Goal: Task Accomplishment & Management: Manage account settings

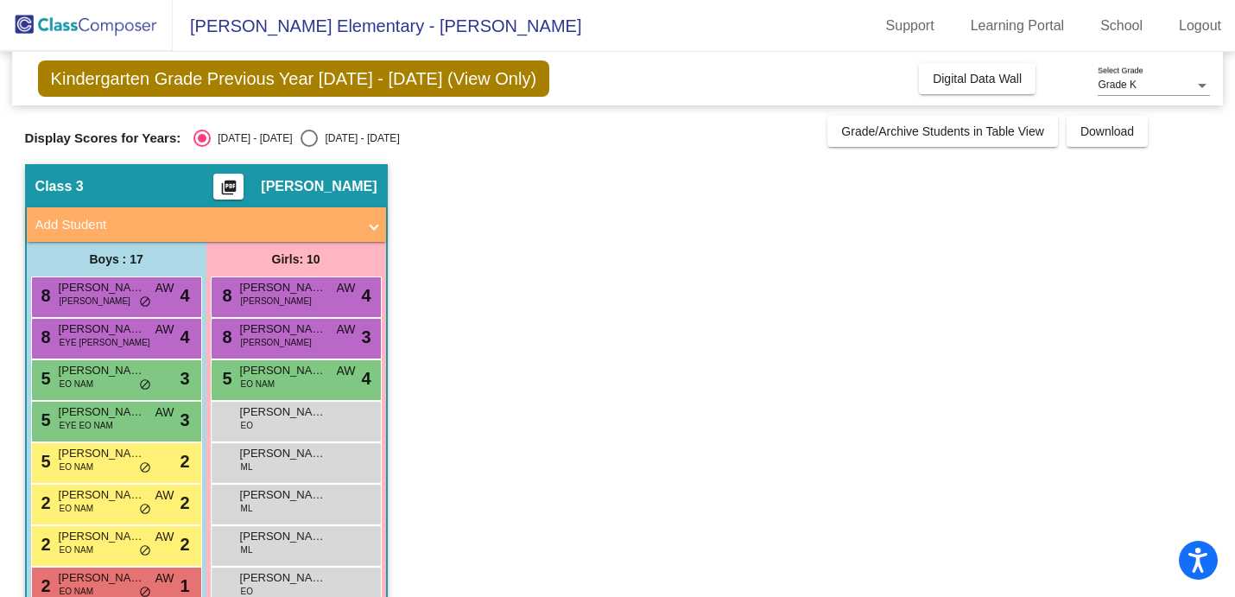
scroll to position [172, 0]
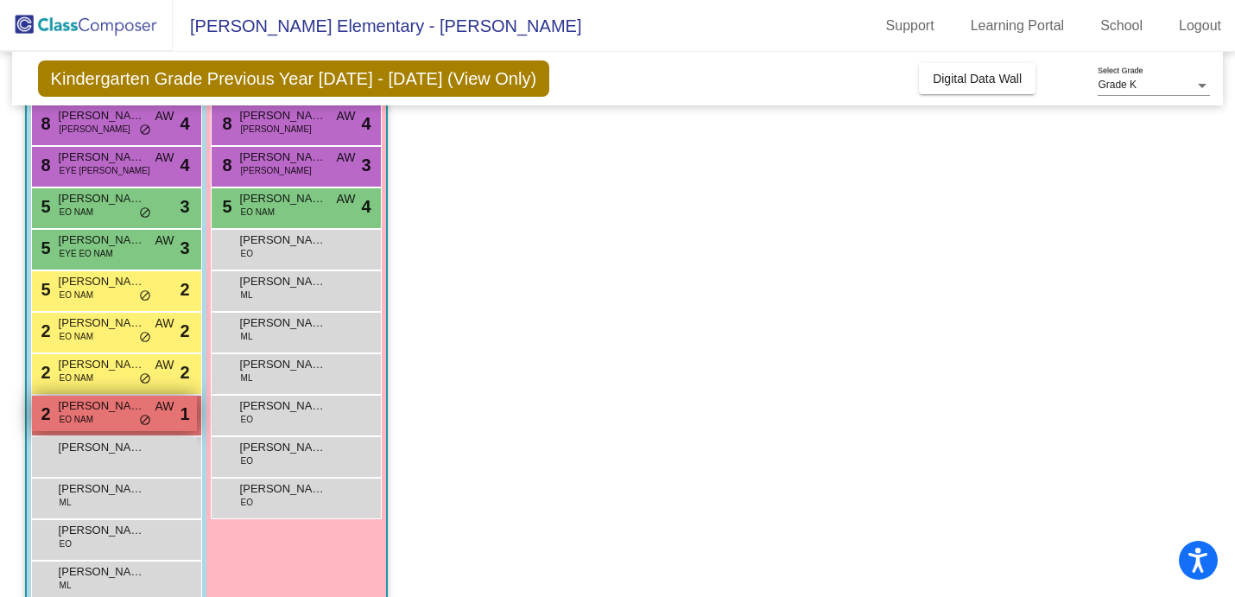
click at [76, 413] on span "EO NAM" at bounding box center [77, 419] width 34 height 13
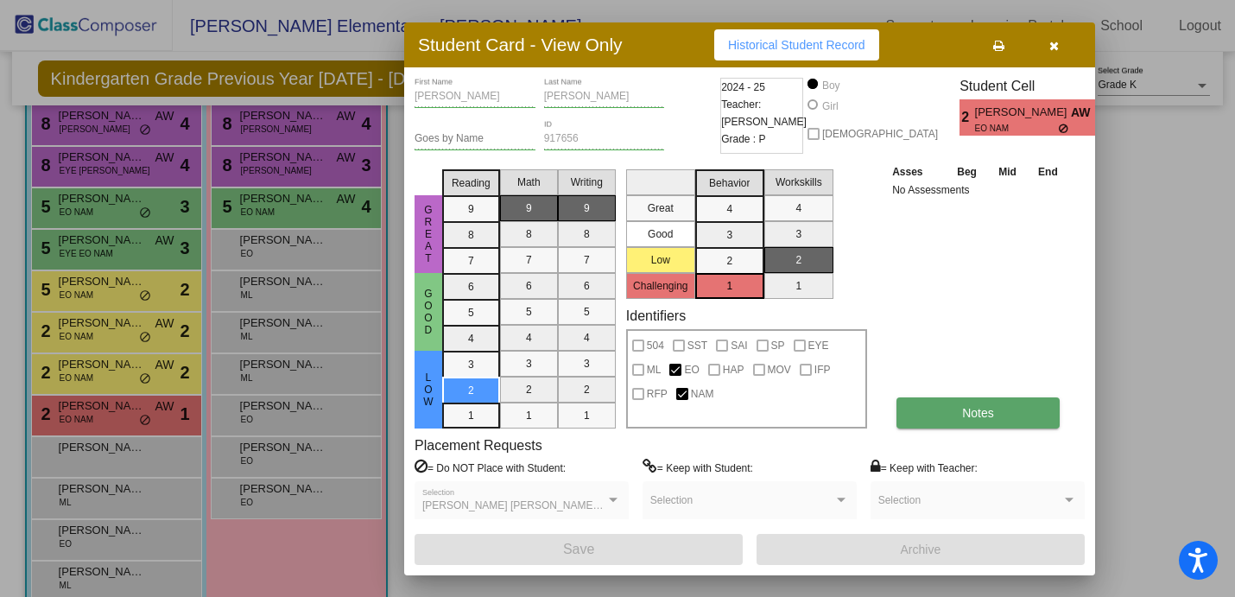
click at [967, 422] on button "Notes" at bounding box center [978, 412] width 163 height 31
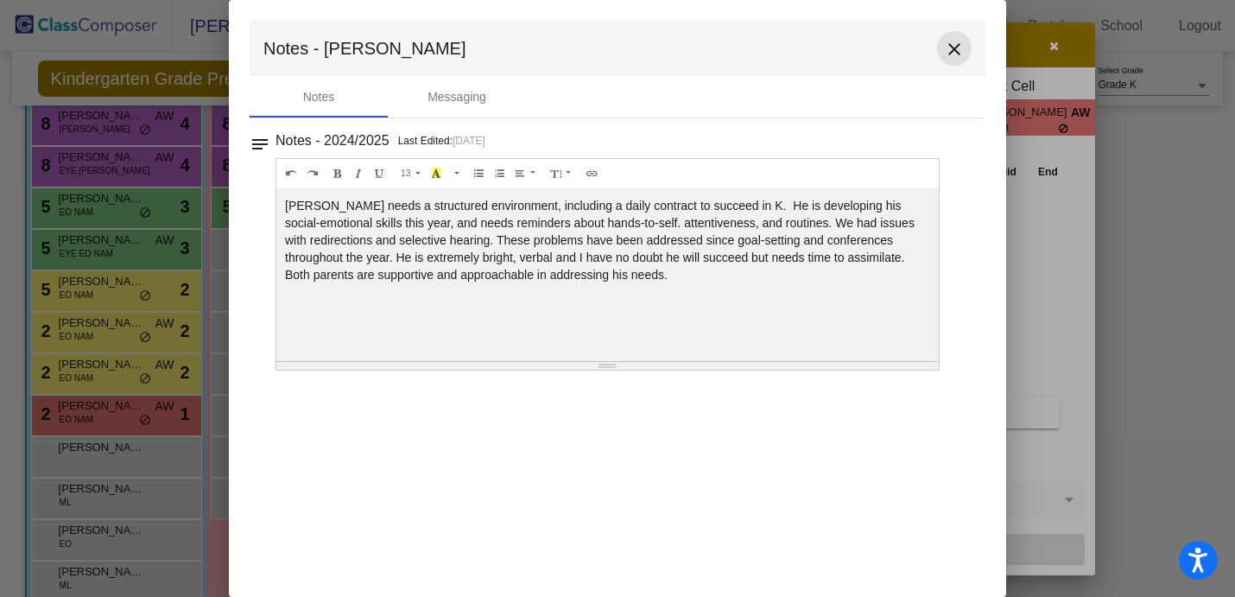
click at [951, 56] on mat-icon "close" at bounding box center [954, 49] width 21 height 21
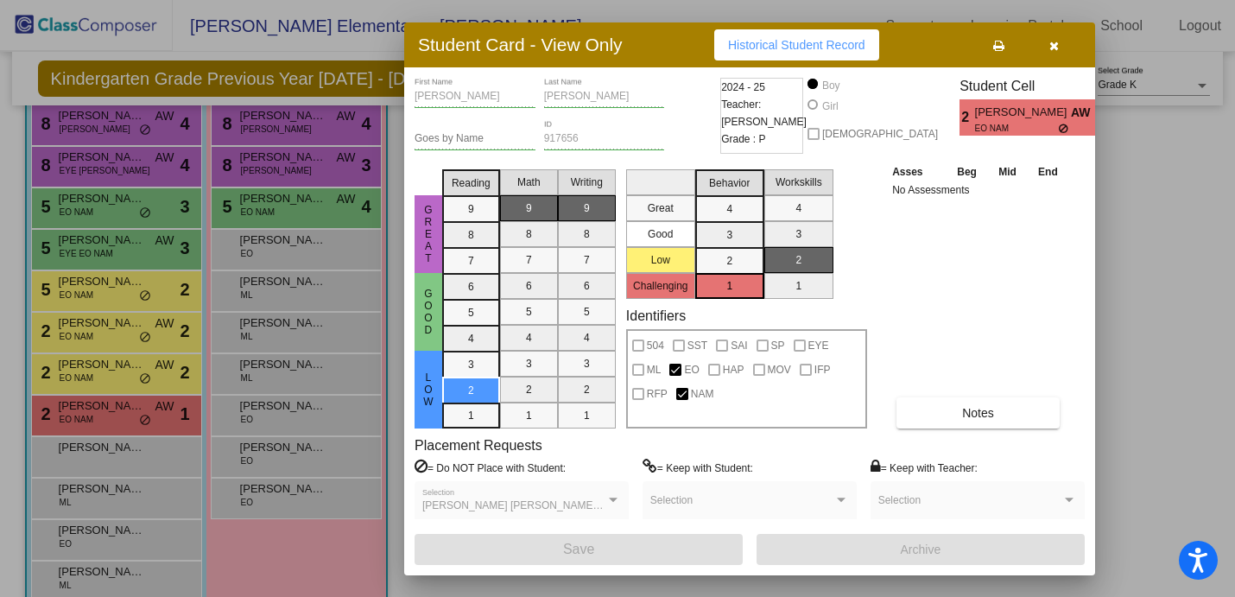
click at [1057, 42] on icon "button" at bounding box center [1055, 46] width 10 height 12
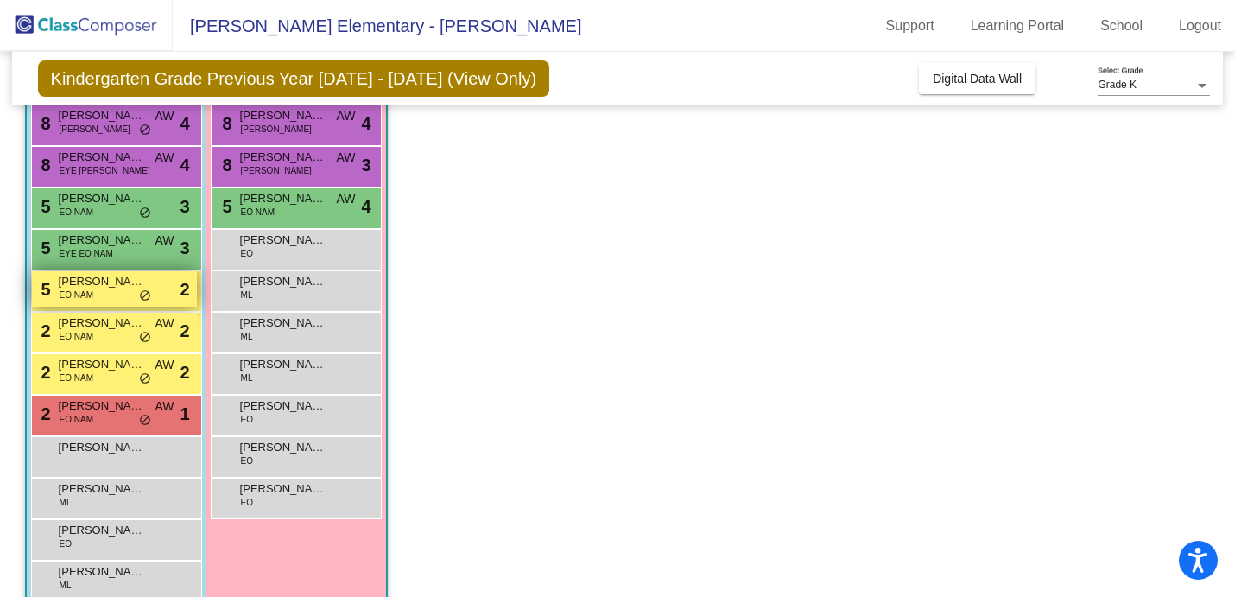
click at [119, 293] on div "5 [PERSON_NAME] [PERSON_NAME] lock do_not_disturb_alt 2" at bounding box center [114, 288] width 165 height 35
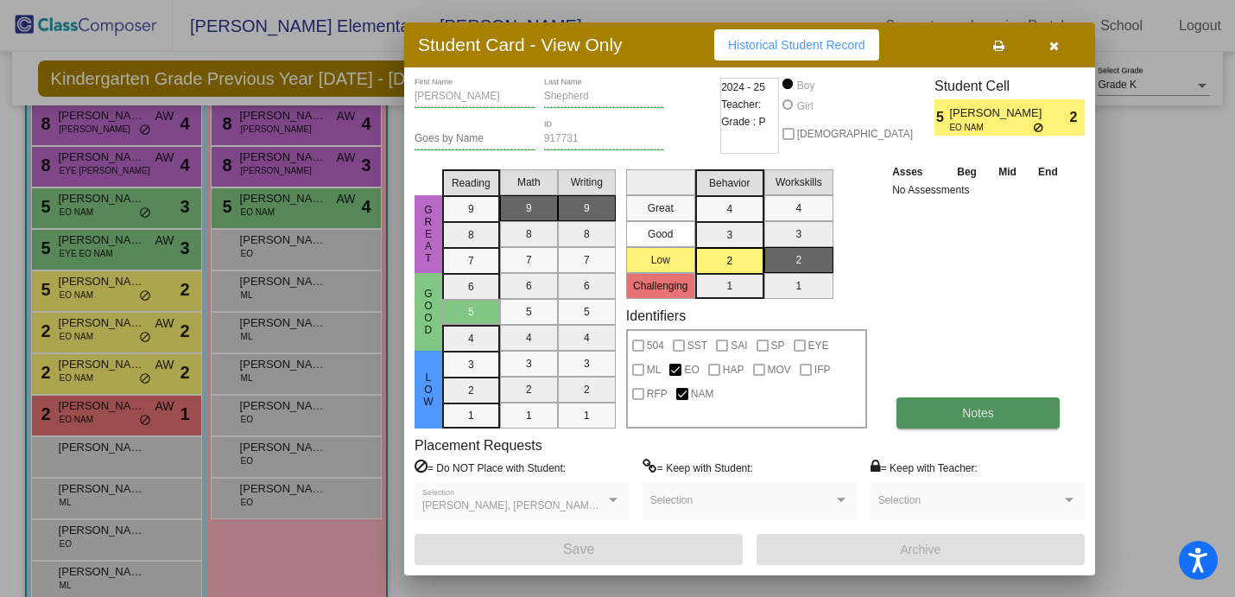
click at [943, 416] on button "Notes" at bounding box center [978, 412] width 163 height 31
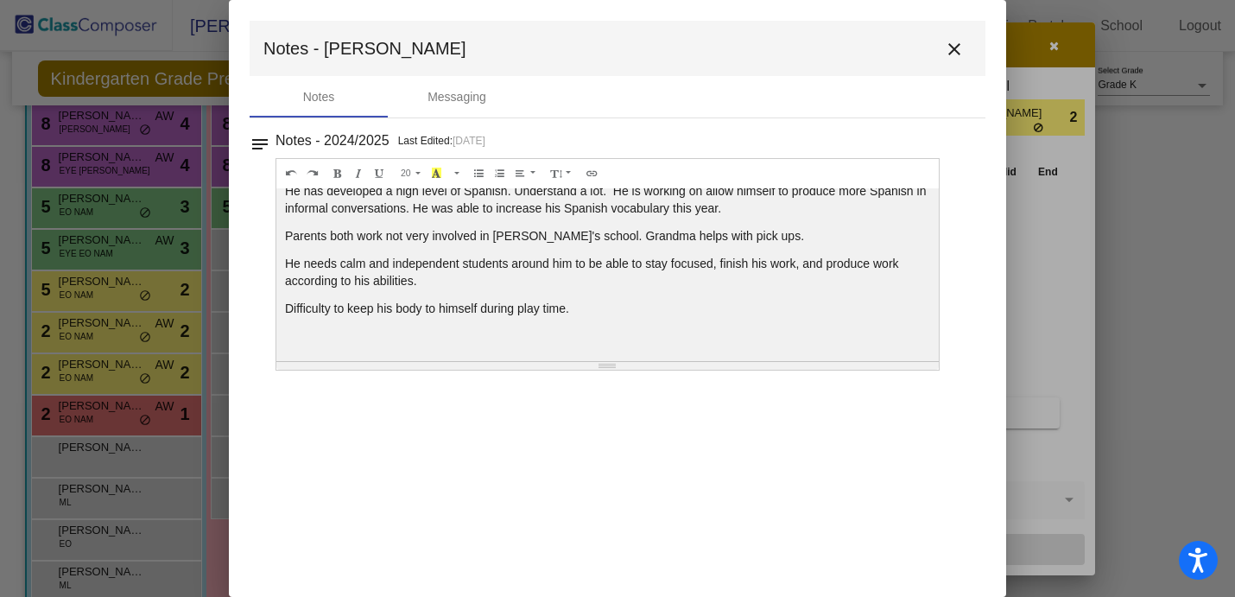
scroll to position [79, 0]
click at [952, 48] on mat-icon "close" at bounding box center [954, 49] width 21 height 21
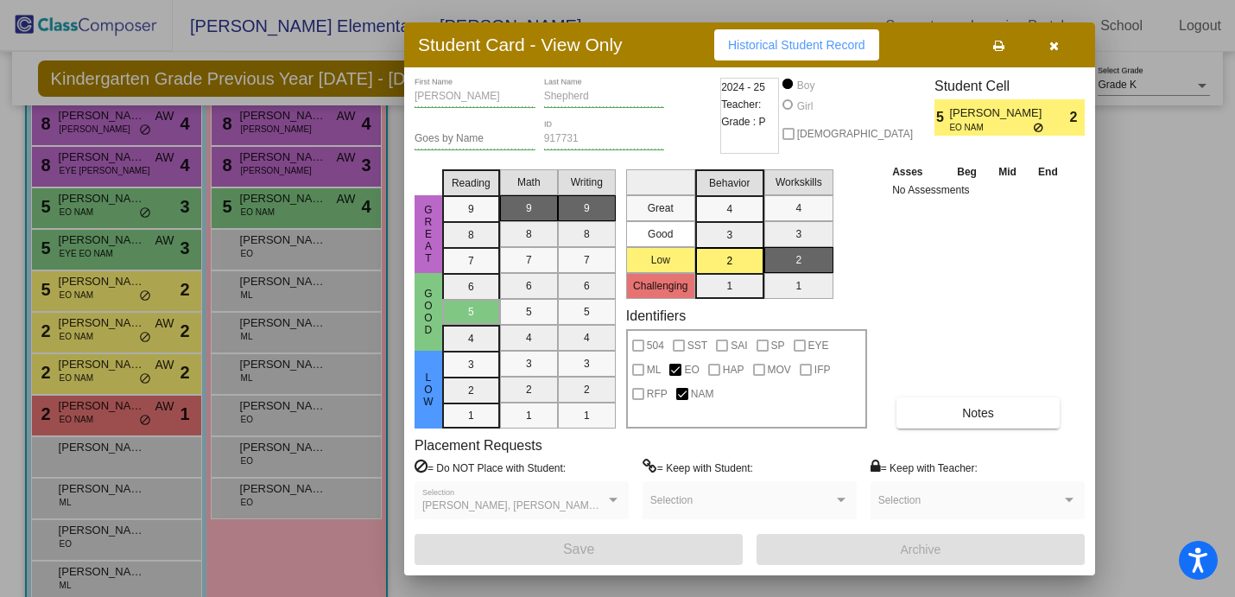
click at [1054, 48] on icon "button" at bounding box center [1055, 46] width 10 height 12
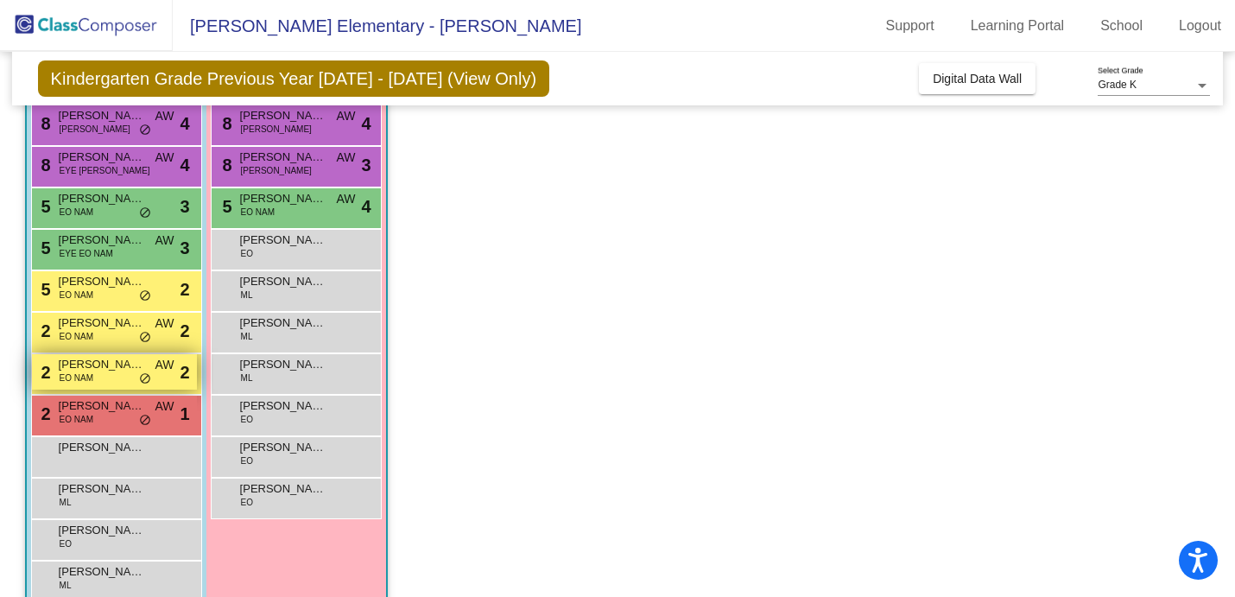
click at [113, 381] on div "2 Maverick Subdiaz EO NAM AW lock do_not_disturb_alt 2" at bounding box center [114, 371] width 165 height 35
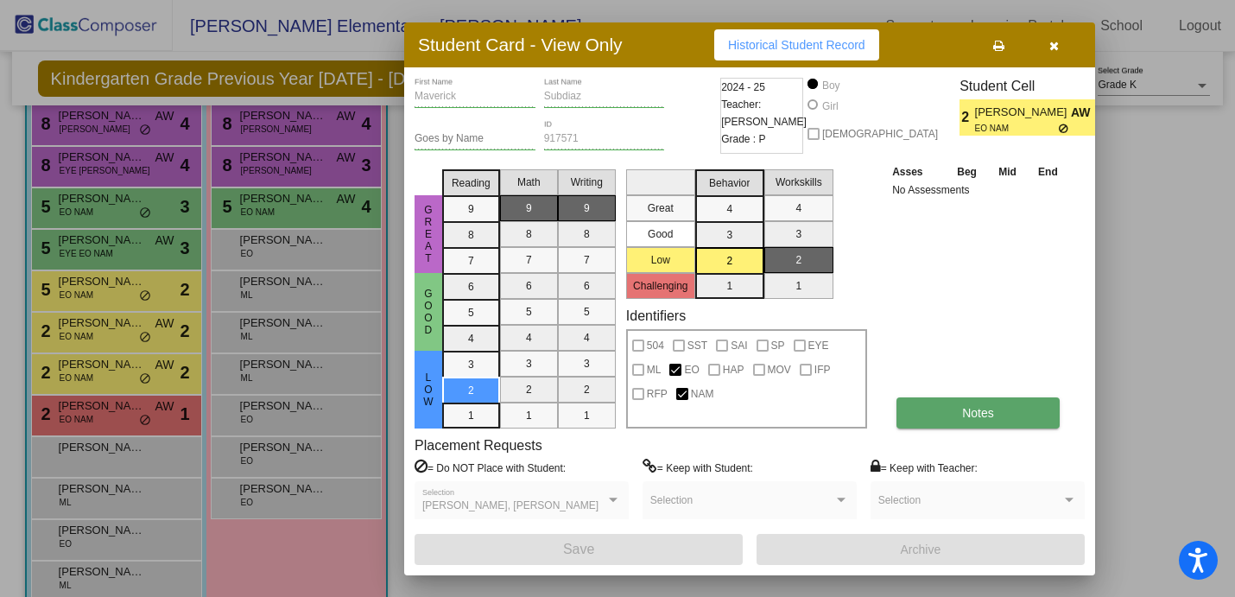
click at [949, 418] on button "Notes" at bounding box center [978, 412] width 163 height 31
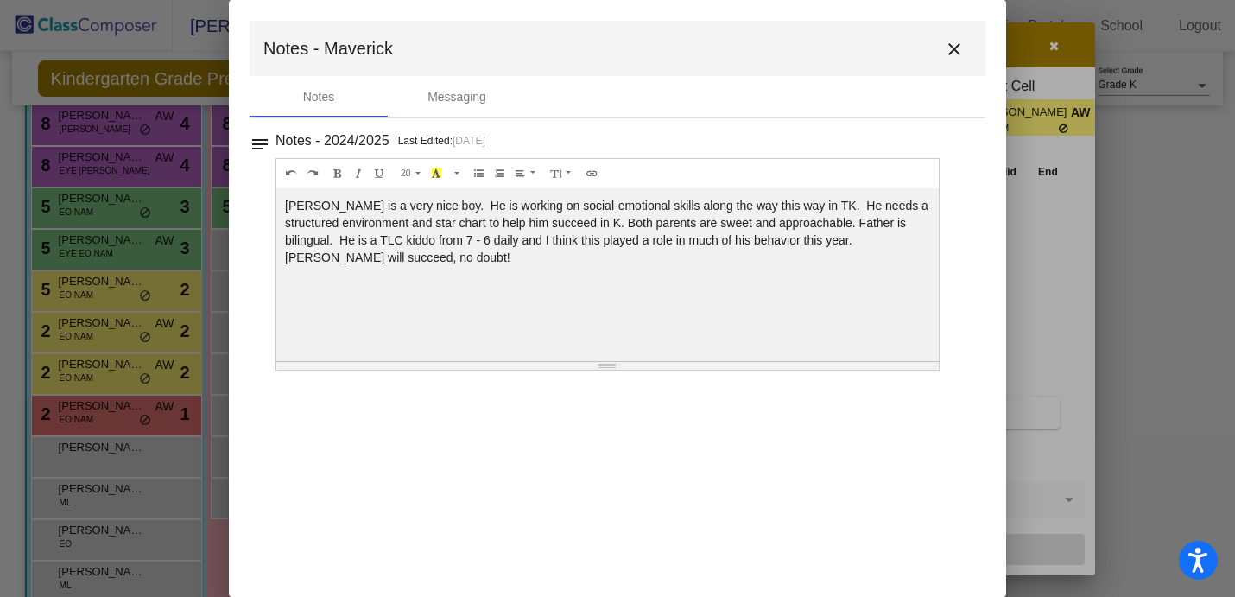
click at [956, 52] on mat-icon "close" at bounding box center [954, 49] width 21 height 21
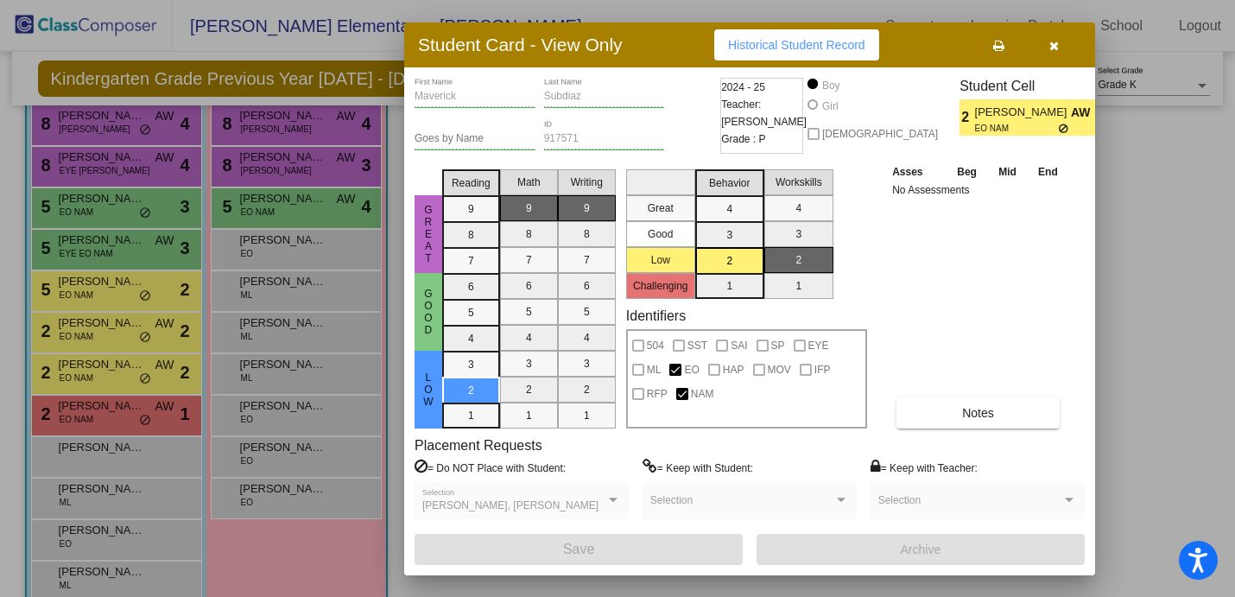
click at [1061, 48] on button "button" at bounding box center [1053, 44] width 55 height 31
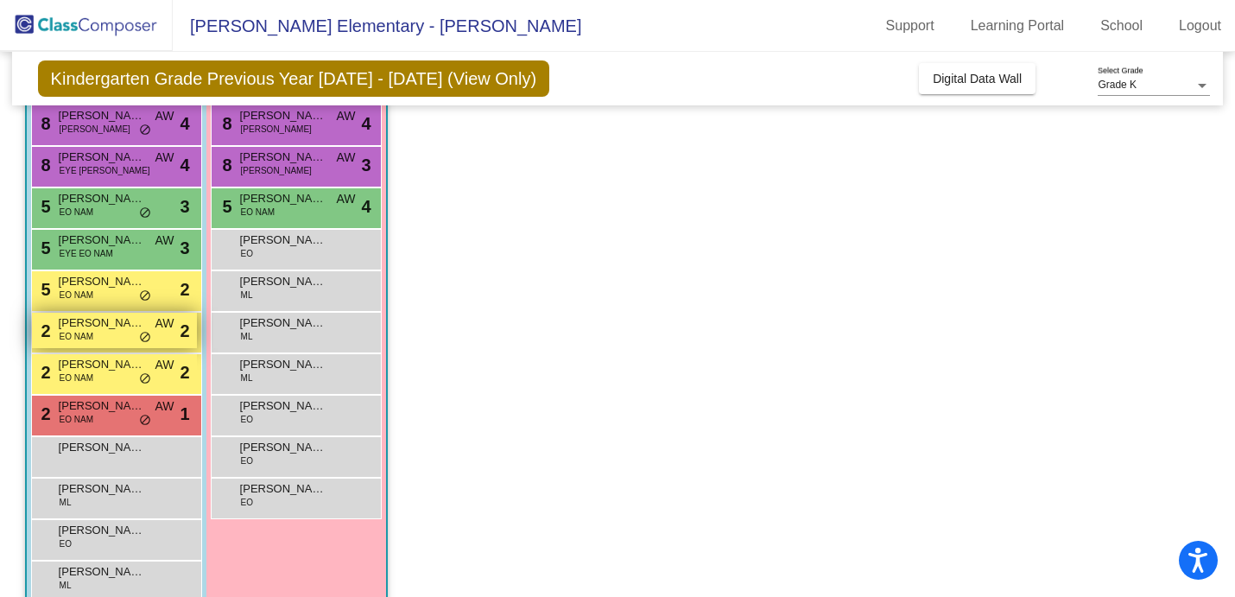
click at [86, 339] on span "EO NAM" at bounding box center [77, 336] width 34 height 13
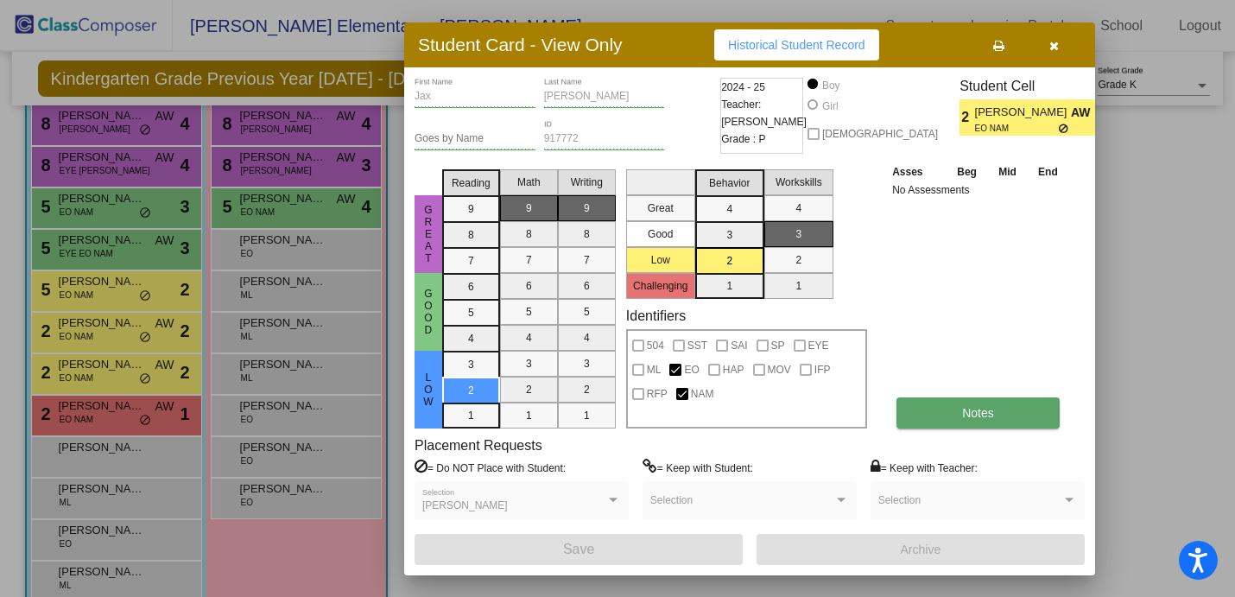
click at [972, 419] on span "Notes" at bounding box center [978, 413] width 32 height 14
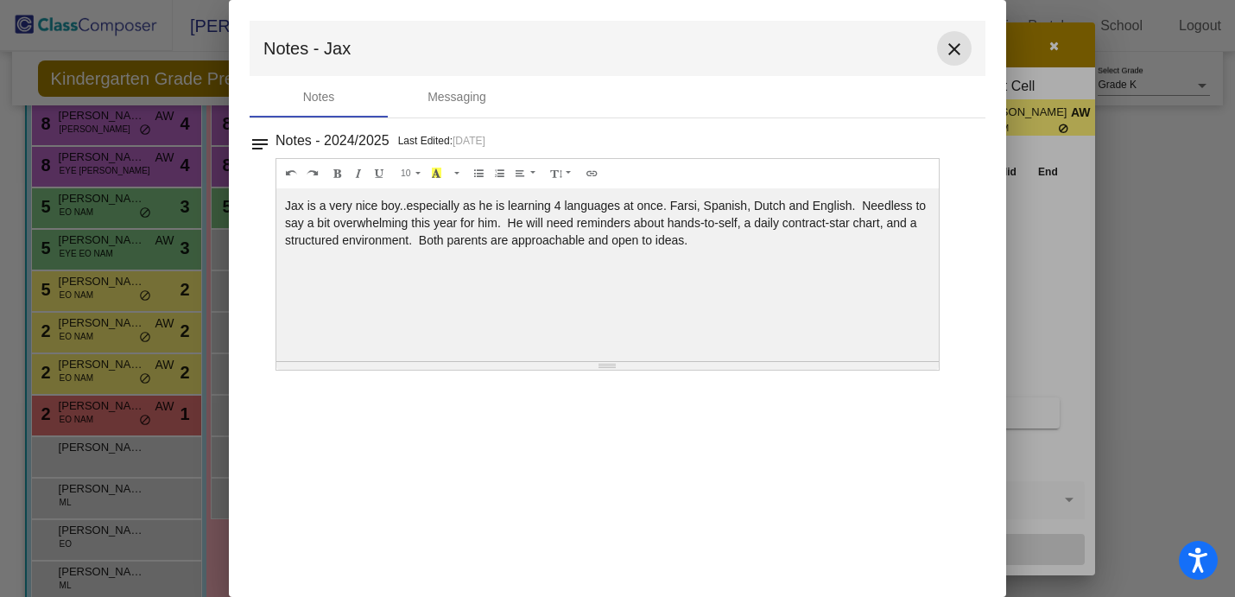
click at [955, 49] on mat-icon "close" at bounding box center [954, 49] width 21 height 21
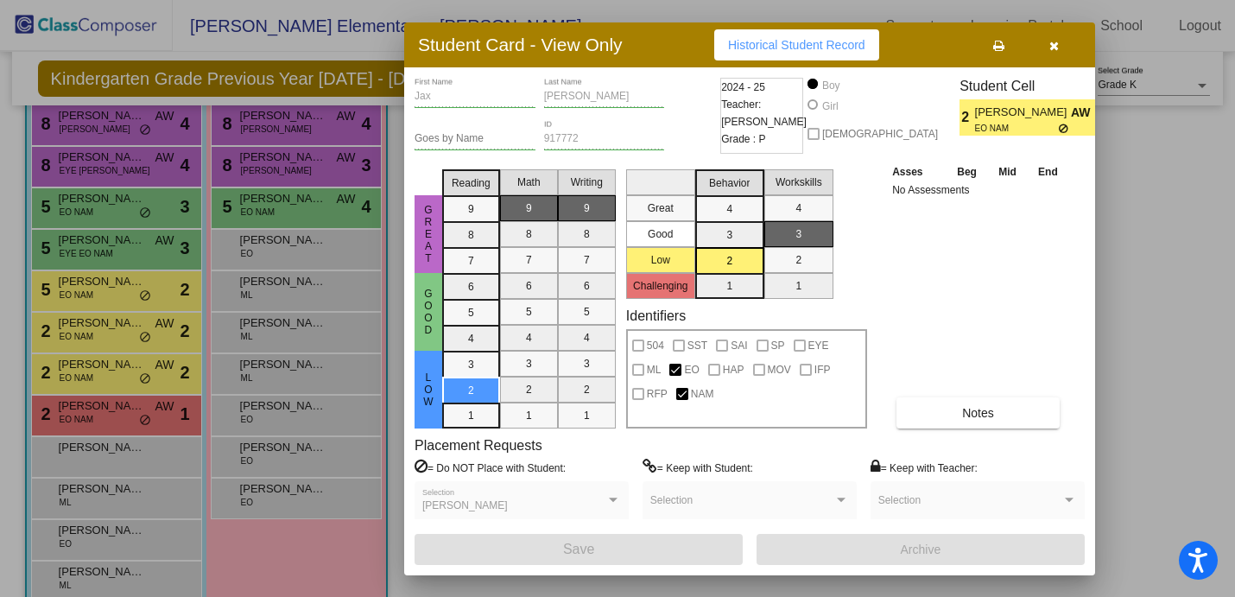
click at [1053, 53] on button "button" at bounding box center [1053, 44] width 55 height 31
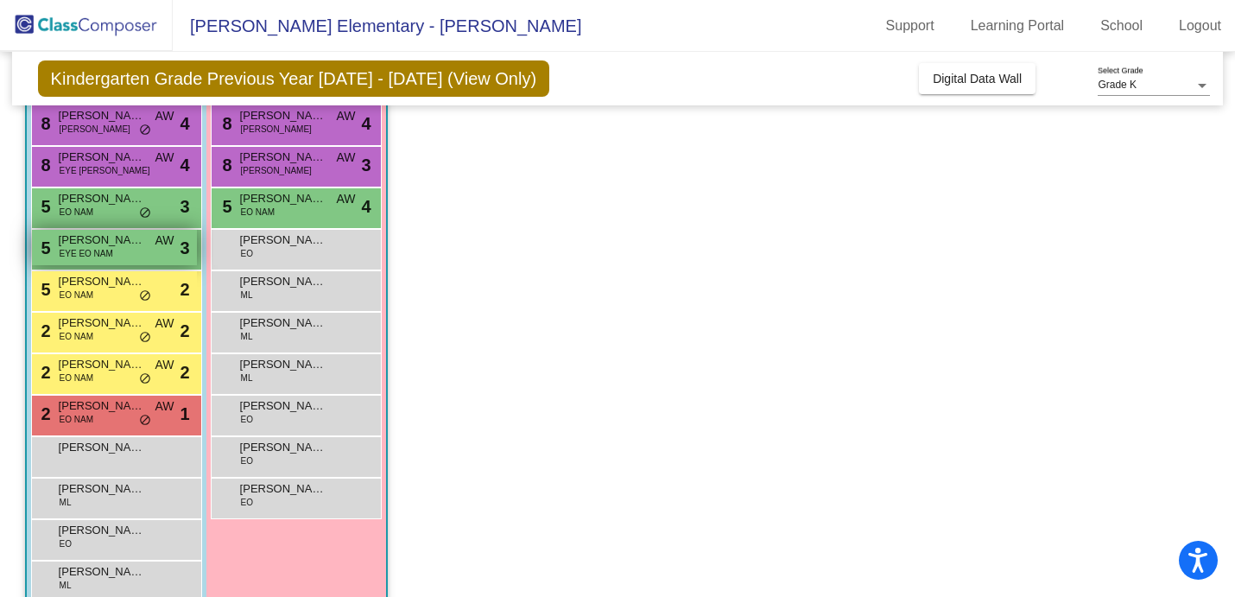
click at [98, 250] on span "EYE EO NAM" at bounding box center [87, 253] width 54 height 13
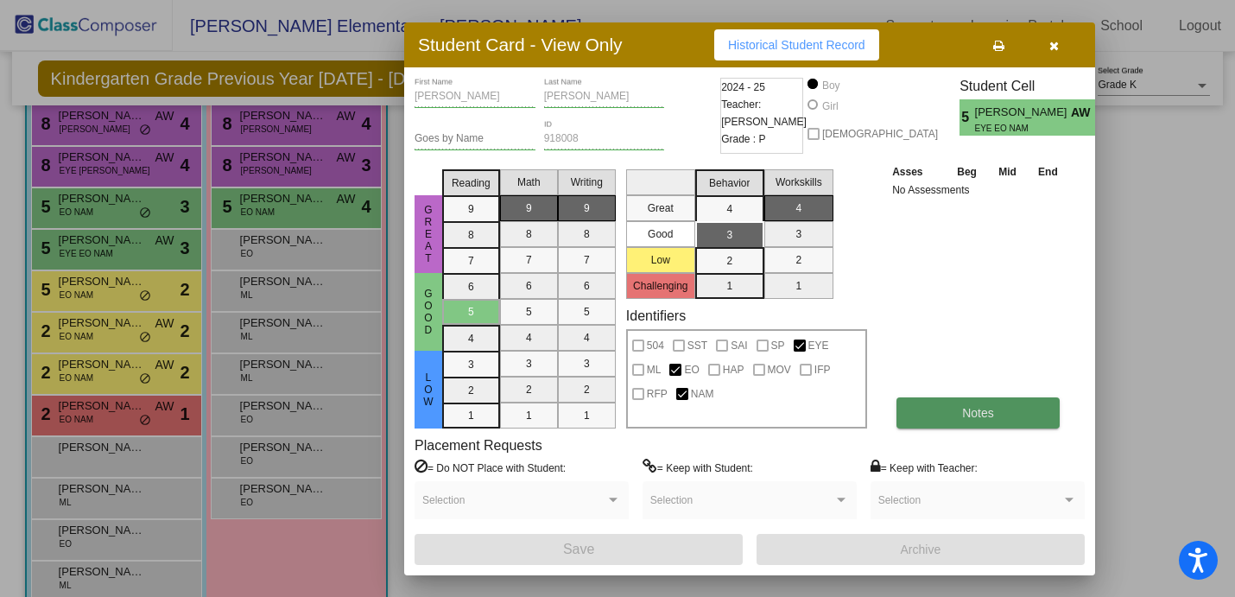
click at [988, 408] on span "Notes" at bounding box center [978, 413] width 32 height 14
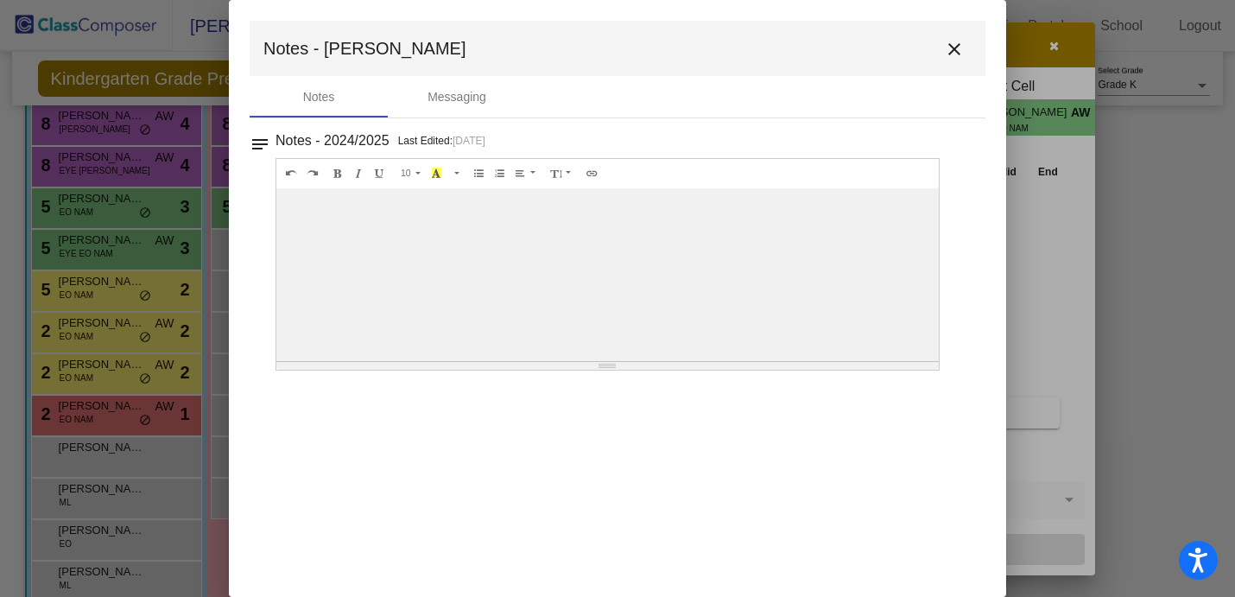
click at [950, 48] on mat-icon "close" at bounding box center [954, 49] width 21 height 21
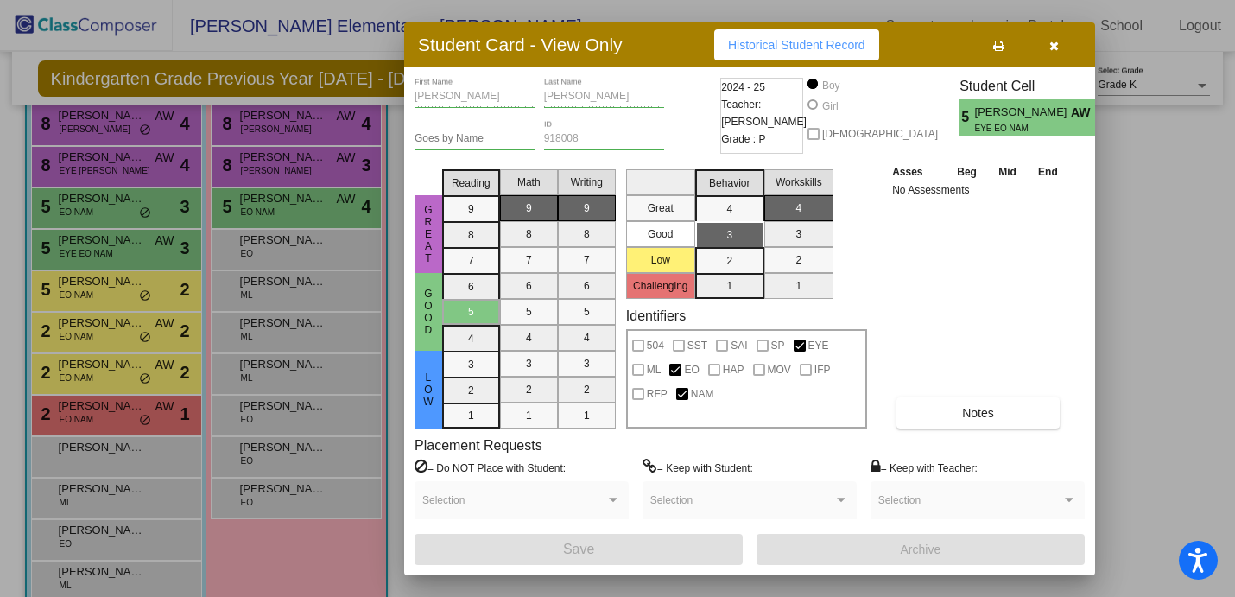
click at [77, 162] on div at bounding box center [617, 298] width 1235 height 597
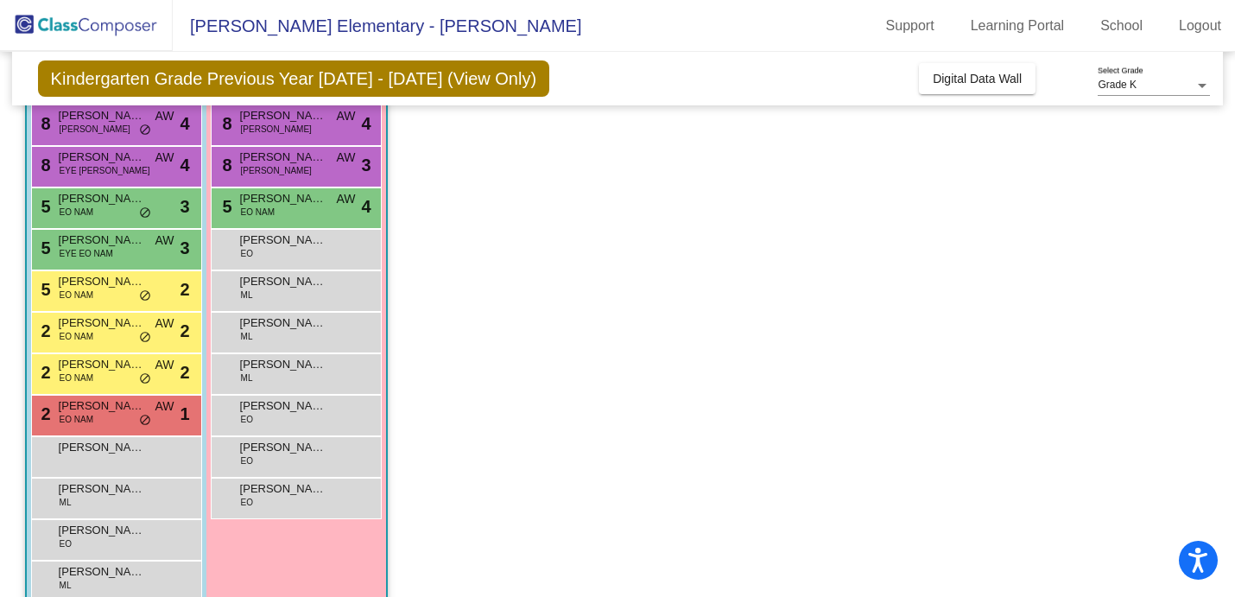
click at [77, 162] on span "[PERSON_NAME] [PERSON_NAME]" at bounding box center [102, 157] width 86 height 17
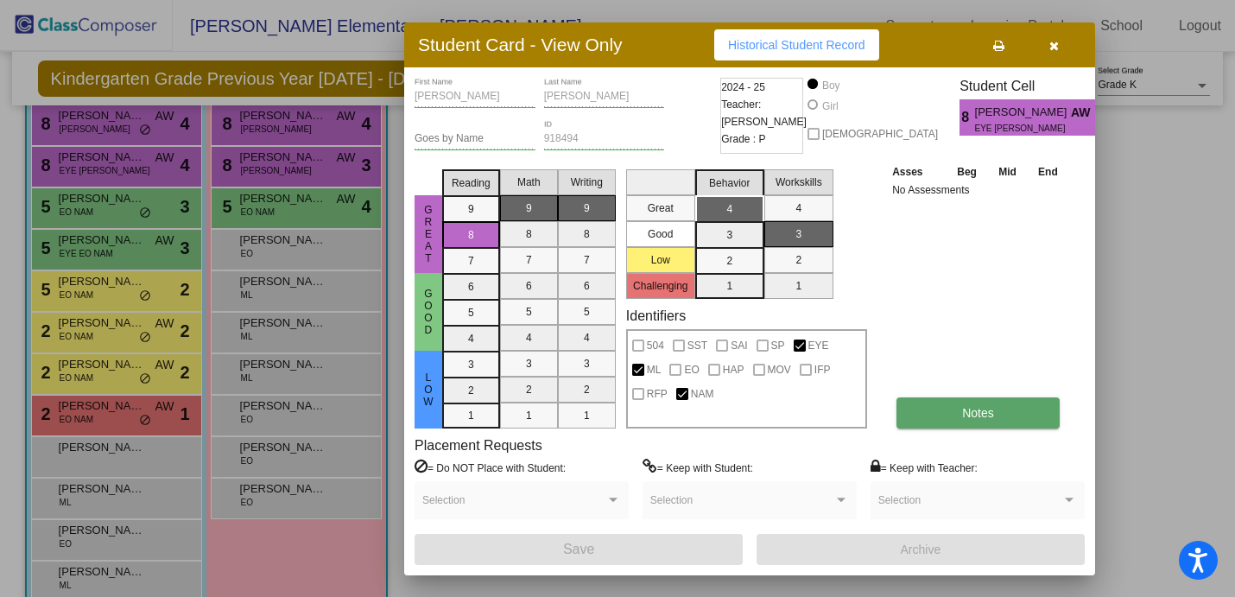
click at [955, 425] on button "Notes" at bounding box center [978, 412] width 163 height 31
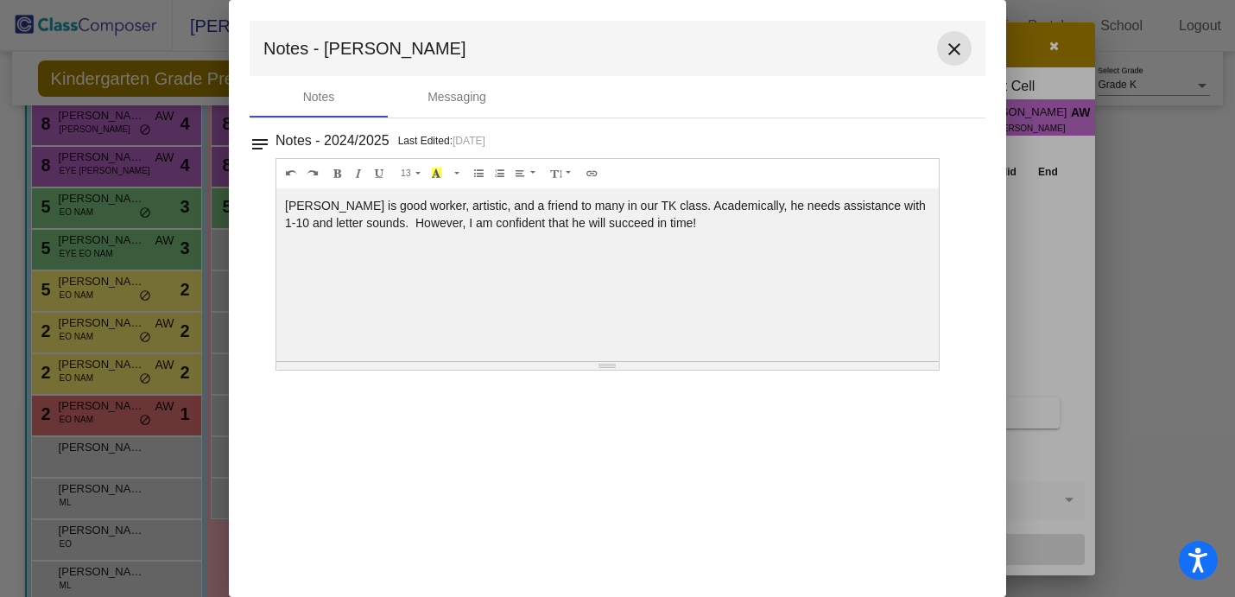
click at [951, 46] on mat-icon "close" at bounding box center [954, 49] width 21 height 21
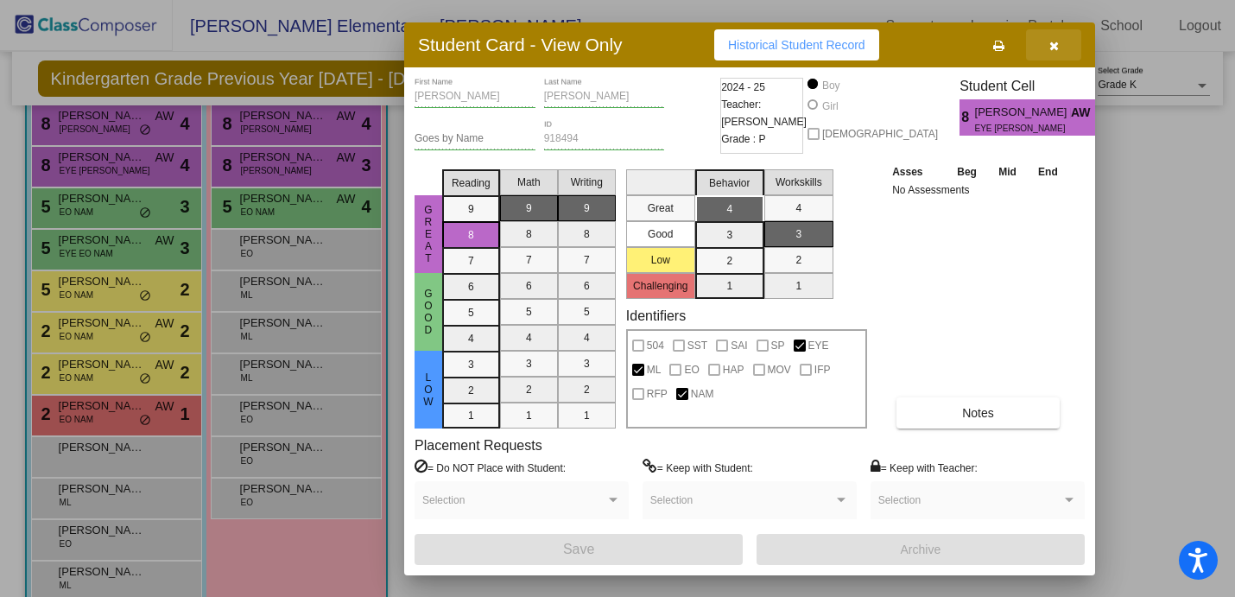
click at [1055, 43] on icon "button" at bounding box center [1055, 46] width 10 height 12
